Goal: Navigation & Orientation: Find specific page/section

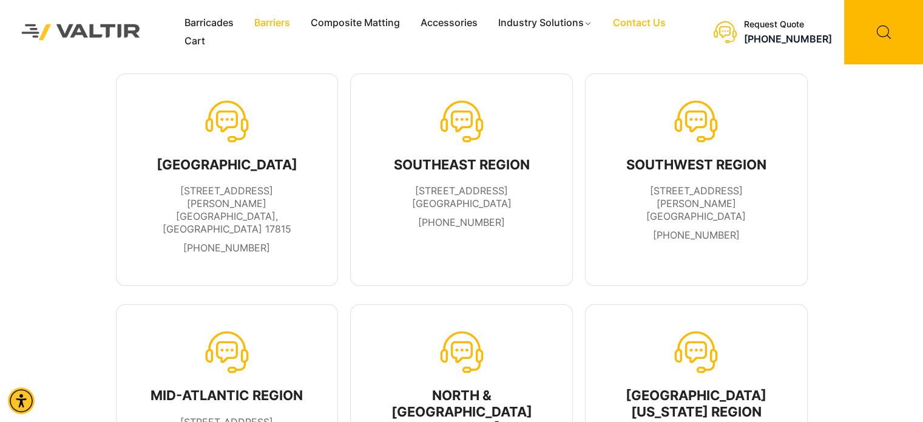
click at [282, 29] on link "Barriers" at bounding box center [272, 23] width 56 height 18
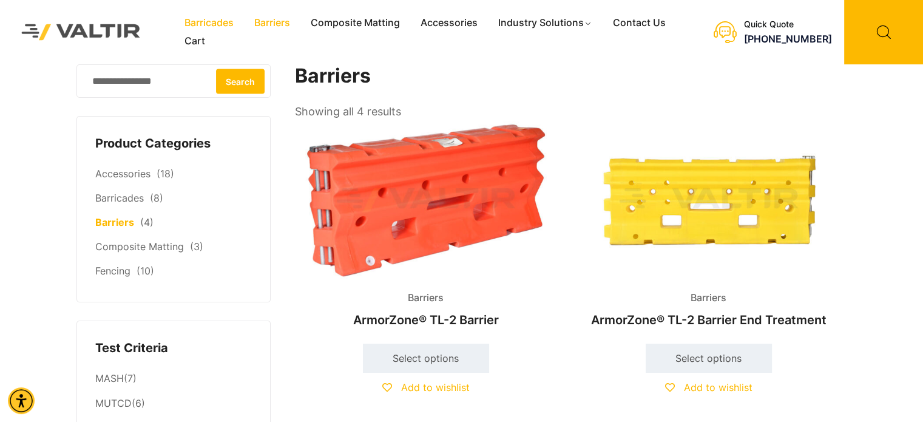
click at [202, 18] on link "Barricades" at bounding box center [209, 23] width 70 height 18
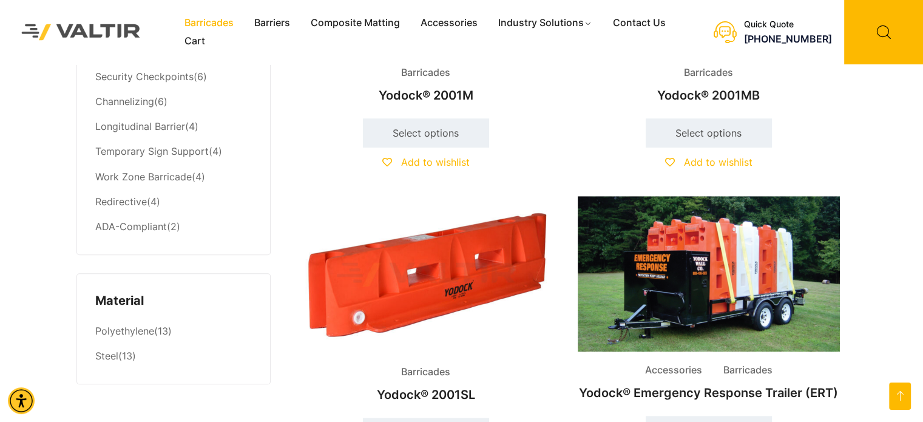
scroll to position [970, 0]
